Goal: Navigation & Orientation: Find specific page/section

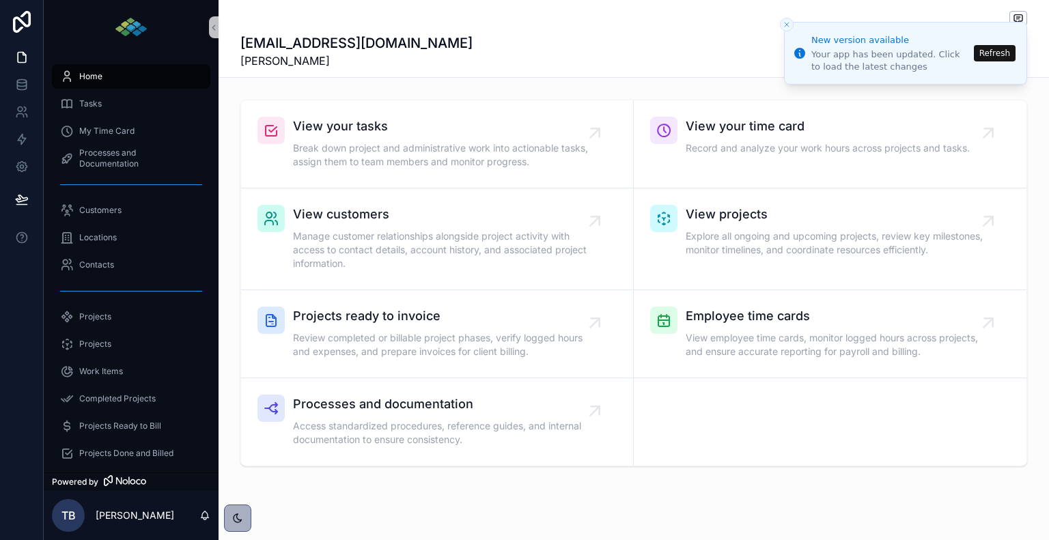
click at [986, 55] on button "Refresh" at bounding box center [995, 53] width 42 height 16
